Goal: Task Accomplishment & Management: Manage account settings

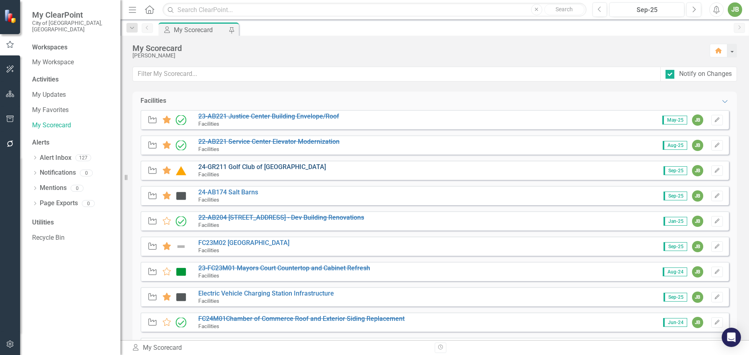
click at [276, 169] on link "24-GR211 Golf Club of [GEOGRAPHIC_DATA]" at bounding box center [262, 167] width 128 height 8
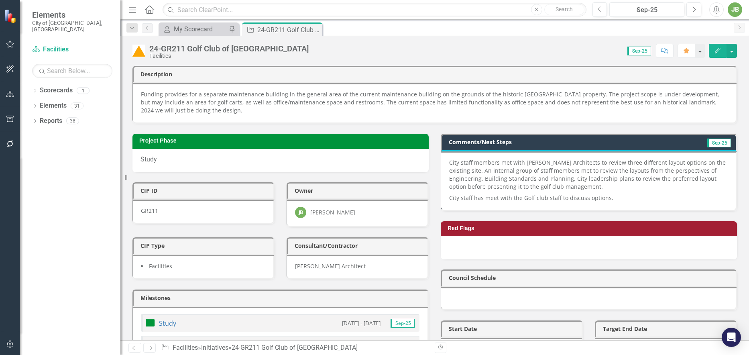
click at [615, 201] on p "City staff has meet with the Golf club staff to discuss options." at bounding box center [588, 197] width 279 height 10
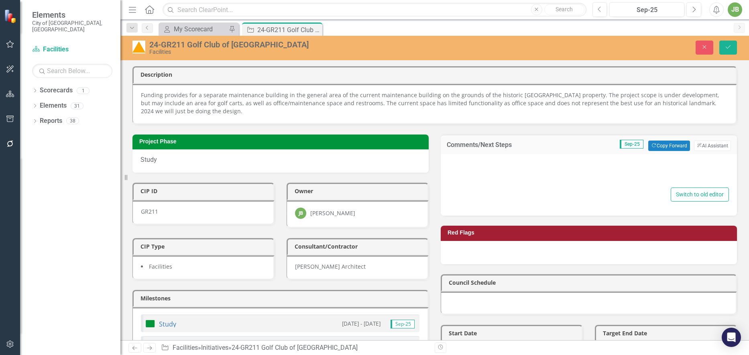
type textarea "<p>City staff members met with [PERSON_NAME] Architects to review three differe…"
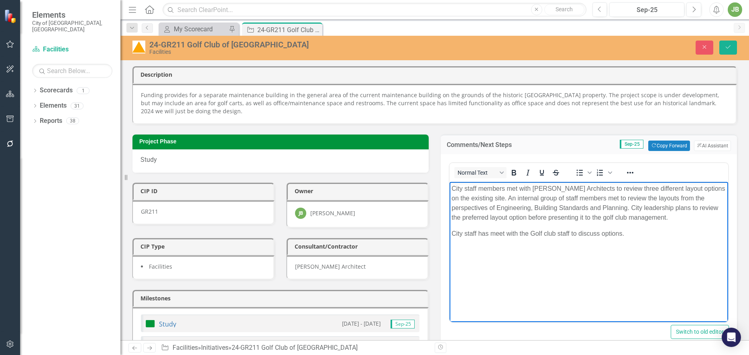
click at [631, 235] on p "City staff has meet with the Golf club staff to discuss options." at bounding box center [589, 234] width 275 height 10
click at [692, 3] on button "Next" at bounding box center [694, 9] width 15 height 14
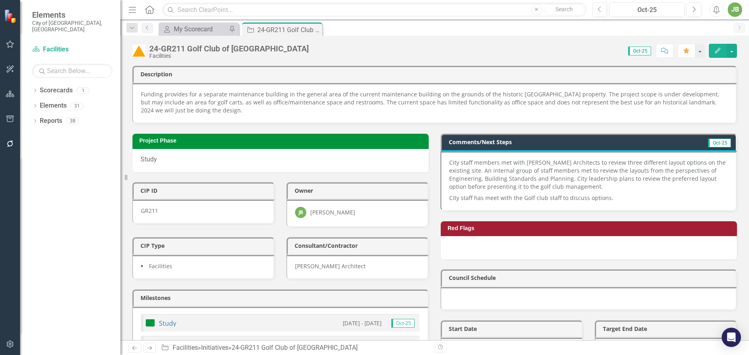
click at [674, 198] on p "City staff has meet with the Golf club staff to discuss options." at bounding box center [588, 197] width 279 height 10
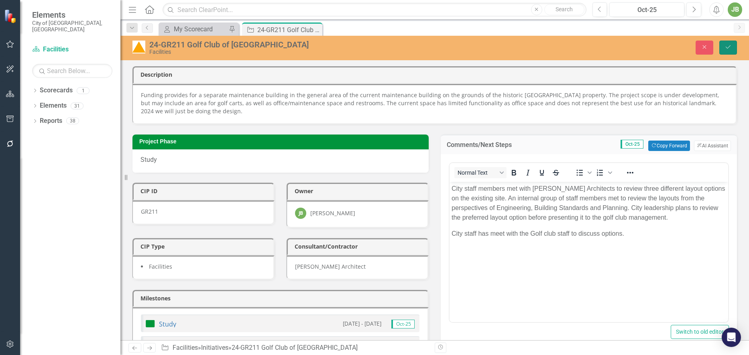
click at [729, 48] on icon "Save" at bounding box center [728, 47] width 7 height 6
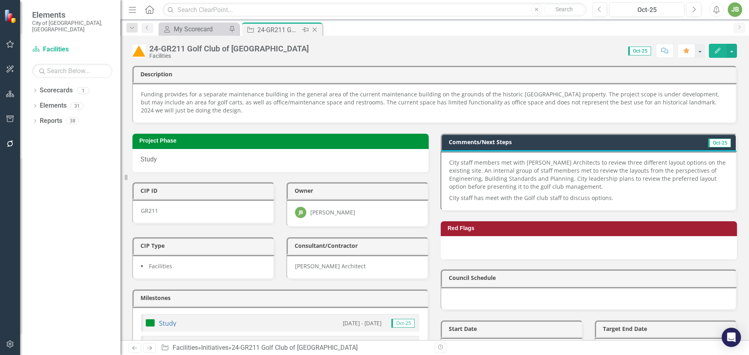
click at [315, 31] on icon "Close" at bounding box center [315, 30] width 8 height 6
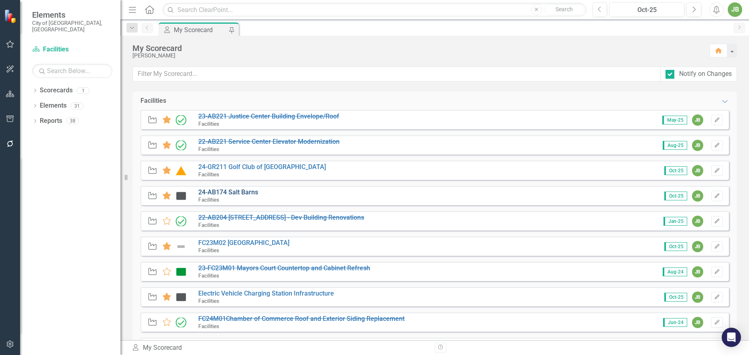
click at [257, 192] on link "24-AB174 Salt Barns" at bounding box center [228, 192] width 60 height 8
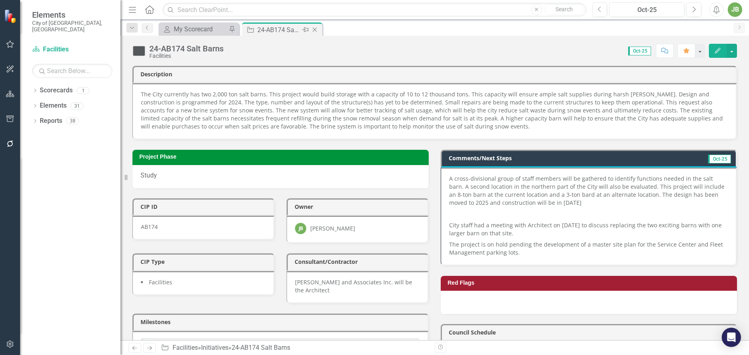
click at [318, 30] on icon "Close" at bounding box center [315, 30] width 8 height 6
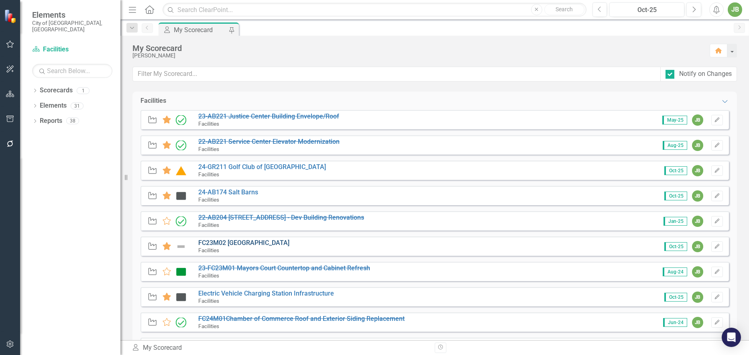
click at [274, 243] on link "FC23M02 [GEOGRAPHIC_DATA]" at bounding box center [243, 243] width 91 height 8
